Goal: Task Accomplishment & Management: Complete application form

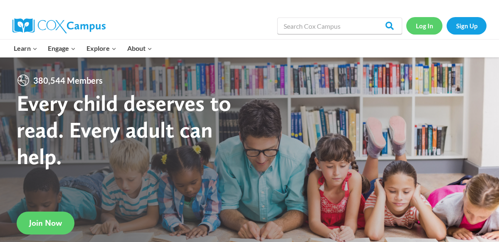
click at [430, 26] on link "Log In" at bounding box center [424, 25] width 36 height 17
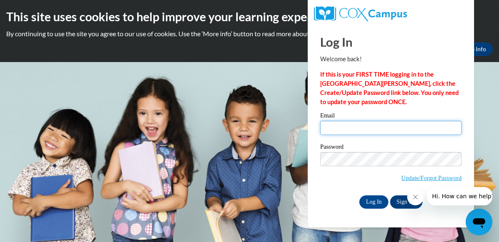
paste input "[EMAIL_ADDRESS][DOMAIN_NAME]"
type input "[EMAIL_ADDRESS][DOMAIN_NAME]"
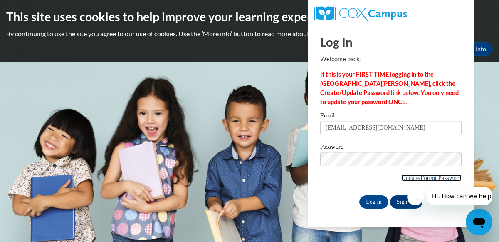
click at [417, 176] on link "Update/Forgot Password" at bounding box center [431, 177] width 60 height 7
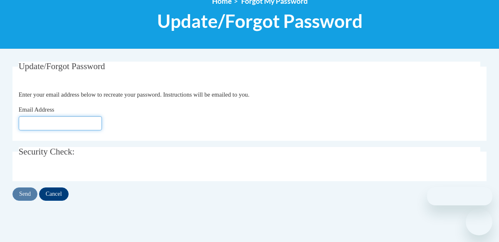
click at [54, 126] on input "Email Address" at bounding box center [60, 123] width 83 height 14
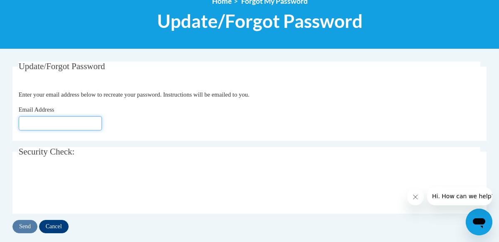
paste input "[EMAIL_ADDRESS][DOMAIN_NAME]"
type input "[EMAIL_ADDRESS][DOMAIN_NAME]"
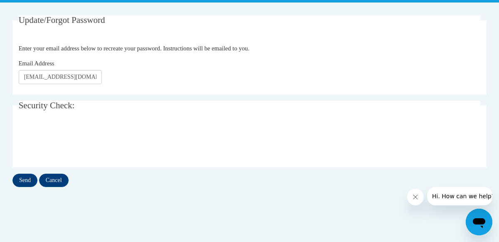
scroll to position [159, 0]
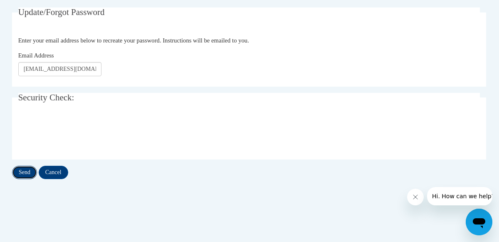
click at [18, 169] on input "Send" at bounding box center [24, 172] width 25 height 13
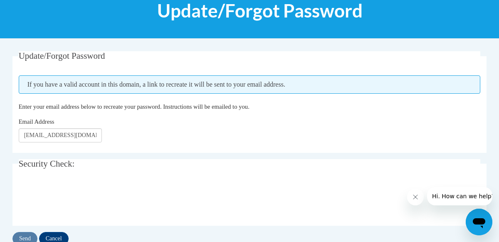
scroll to position [116, 0]
click at [28, 136] on input "[EMAIL_ADDRESS][DOMAIN_NAME]" at bounding box center [60, 135] width 83 height 14
type input "[EMAIL_ADDRESS][DOMAIN_NAME]"
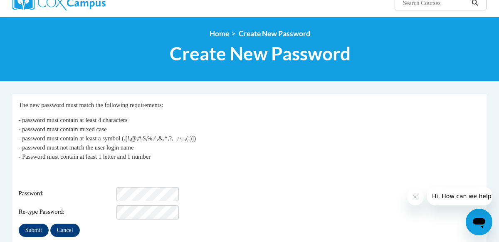
scroll to position [83, 0]
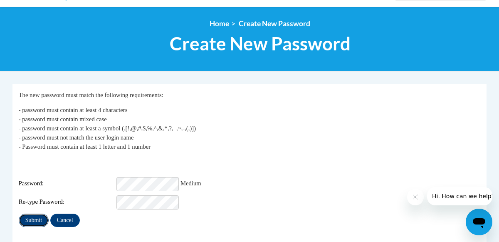
click at [40, 216] on input "Submit" at bounding box center [34, 219] width 30 height 13
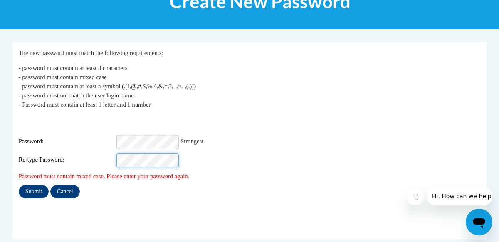
click at [19, 185] on input "Submit" at bounding box center [34, 191] width 30 height 13
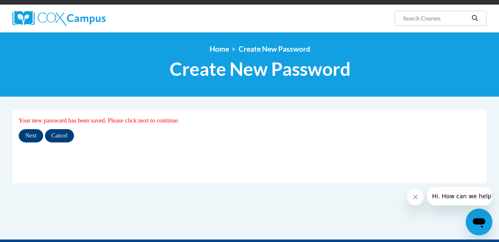
scroll to position [59, 0]
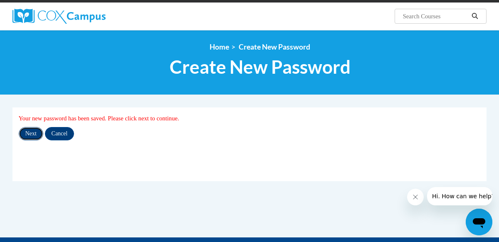
click at [27, 136] on input "Next" at bounding box center [31, 133] width 25 height 13
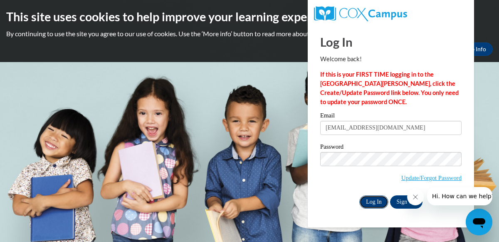
click at [371, 200] on input "Log In" at bounding box center [373, 201] width 29 height 13
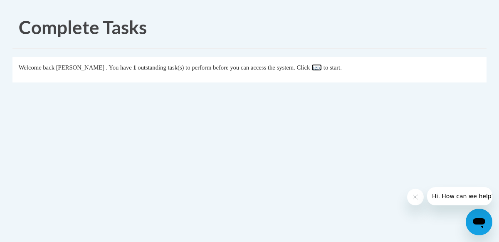
click at [322, 70] on link "here" at bounding box center [317, 67] width 10 height 7
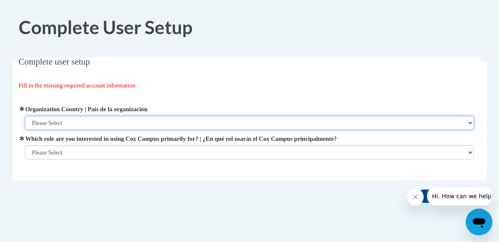
click at [83, 123] on select "Please Select United States | Estados Unidos Outside of the United States | Fue…" at bounding box center [250, 123] width 450 height 14
select select "ad49bcad-a171-4b2e-b99c-48b446064914"
click at [25, 116] on select "Please Select United States | Estados Unidos Outside of the United States | Fue…" at bounding box center [250, 123] width 450 height 14
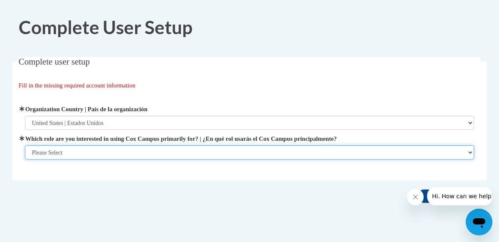
click at [83, 147] on select "Please Select College/University | Colegio/Universidad Community/Nonprofit Part…" at bounding box center [250, 152] width 450 height 14
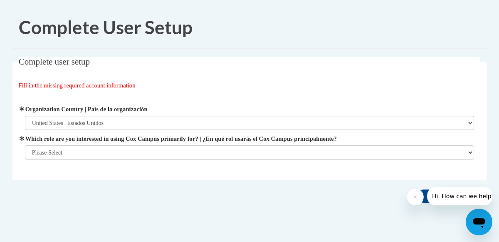
click at [100, 136] on label "Which role are you interested in using Cox Campus primarily for? | ¿En qué rol …" at bounding box center [250, 138] width 450 height 9
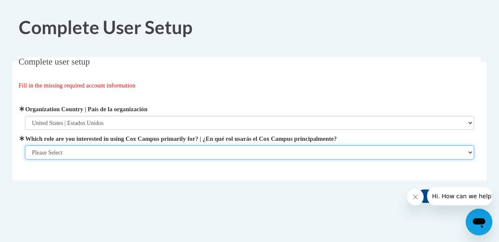
click at [100, 145] on select "Please Select College/University | Colegio/Universidad Community/Nonprofit Part…" at bounding box center [250, 152] width 450 height 14
click at [168, 153] on select "Please Select College/University | Colegio/Universidad Community/Nonprofit Part…" at bounding box center [250, 152] width 450 height 14
select select "5a18ea06-2b54-4451-96f2-d152daf9eac5"
click at [25, 159] on select "Please Select College/University | Colegio/Universidad Community/Nonprofit Part…" at bounding box center [250, 152] width 450 height 14
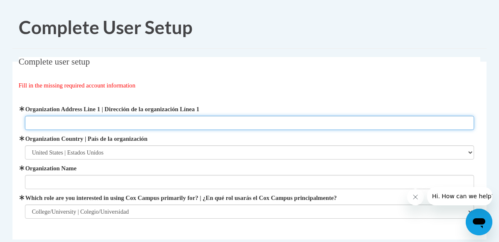
click at [152, 123] on input "Organization Address Line 1 | Dirección de la organización Línea 1" at bounding box center [250, 123] width 450 height 14
type input "164 Lamar St"
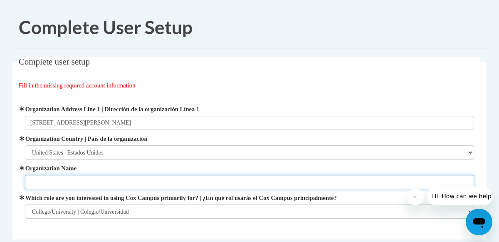
click at [71, 181] on input "Organization Name" at bounding box center [250, 182] width 450 height 14
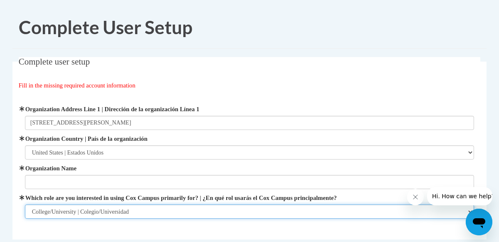
click at [89, 209] on select "Please Select College/University | Colegio/Universidad Community/Nonprofit Part…" at bounding box center [250, 211] width 450 height 14
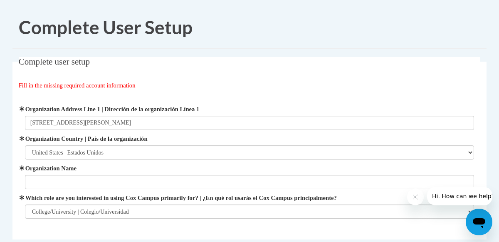
click at [75, 131] on div "Organization Address Line 1 | Dirección de la organización Línea 1 164 Lamar St…" at bounding box center [250, 161] width 450 height 114
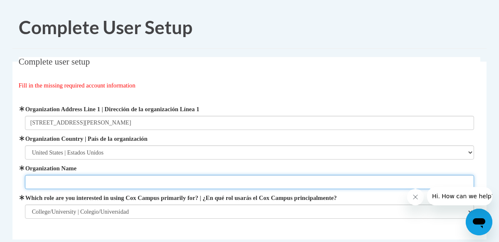
click at [90, 183] on input "Organization Name" at bounding box center [250, 182] width 450 height 14
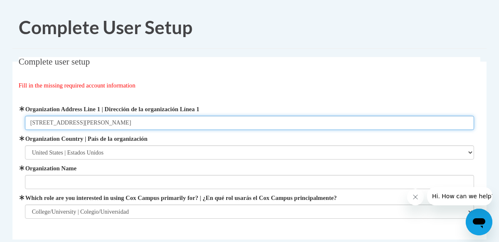
click at [76, 119] on input "164 Lamar St" at bounding box center [250, 123] width 450 height 14
click at [83, 123] on input "164 Lamar St" at bounding box center [250, 123] width 450 height 14
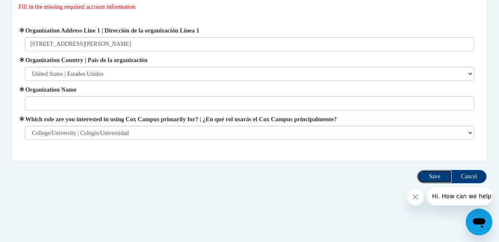
click at [439, 171] on input "Save" at bounding box center [434, 176] width 35 height 13
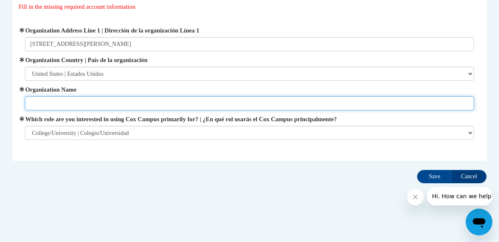
click at [92, 98] on input "Organization Name" at bounding box center [250, 103] width 450 height 14
type input "SRTC"
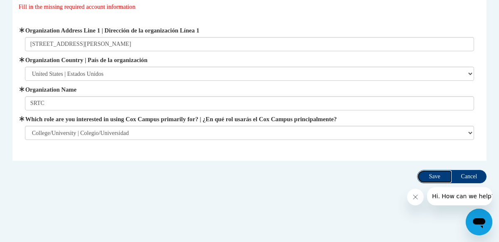
click at [433, 175] on input "Save" at bounding box center [434, 176] width 35 height 13
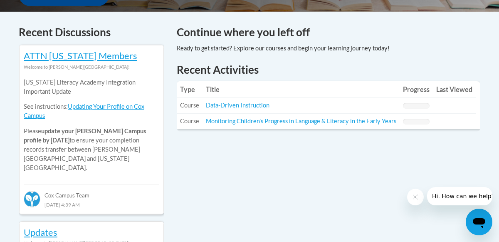
scroll to position [341, 0]
